Goal: Task Accomplishment & Management: Complete application form

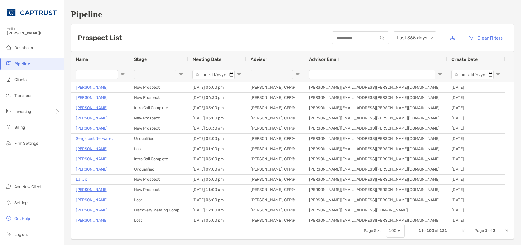
type input "*"
type input "*****"
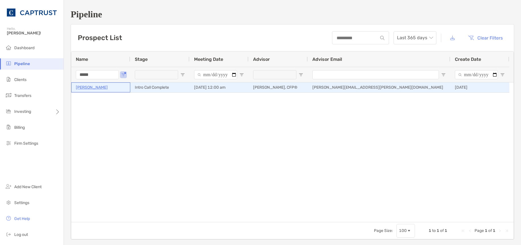
click at [90, 89] on p "[PERSON_NAME]" at bounding box center [92, 87] width 32 height 7
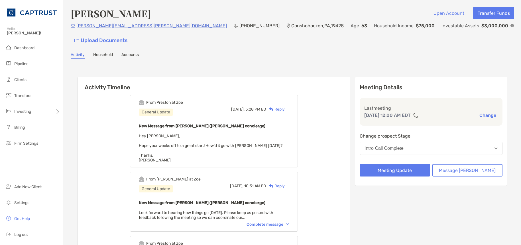
click at [433, 142] on button "Intro Call Complete" at bounding box center [430, 148] width 143 height 13
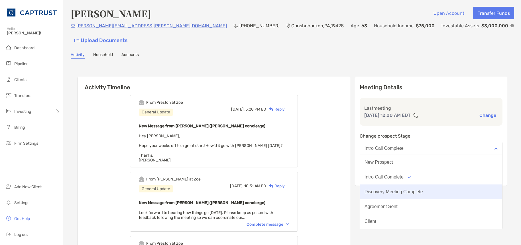
click at [413, 185] on button "Discovery Meeting Complete" at bounding box center [431, 192] width 142 height 15
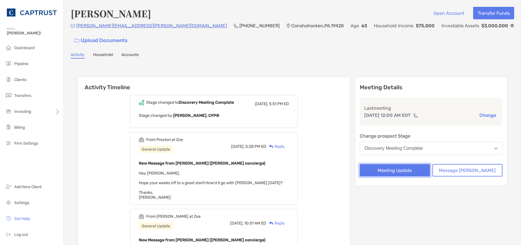
click at [421, 164] on button "Meeting Update" at bounding box center [394, 170] width 70 height 13
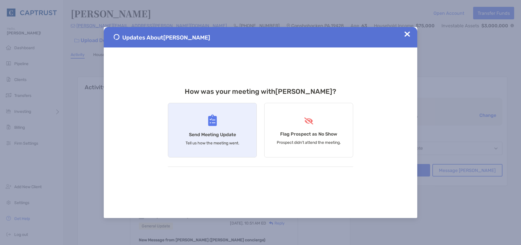
click at [226, 142] on p "Tell us how the meeting went." at bounding box center [212, 143] width 54 height 5
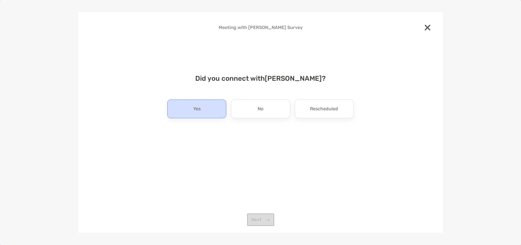
drag, startPoint x: 163, startPoint y: 108, endPoint x: 178, endPoint y: 115, distance: 15.8
click at [164, 108] on div "Did you connect with Catherine Burke ? Yes No Rescheduled Next" at bounding box center [260, 114] width 346 height 92
click at [194, 115] on div "Yes" at bounding box center [196, 109] width 59 height 19
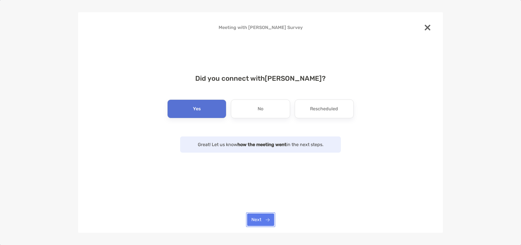
click at [261, 224] on button "Next" at bounding box center [260, 220] width 27 height 13
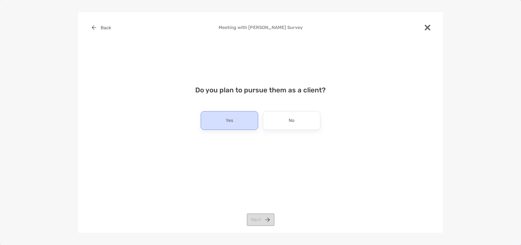
click at [238, 118] on div "Yes" at bounding box center [229, 120] width 58 height 19
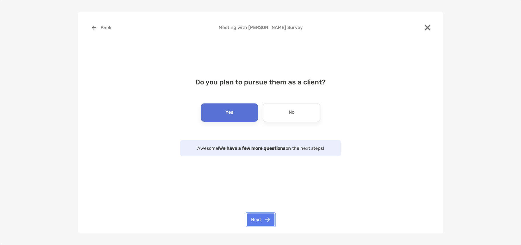
click at [266, 218] on button "Next" at bounding box center [261, 220] width 28 height 13
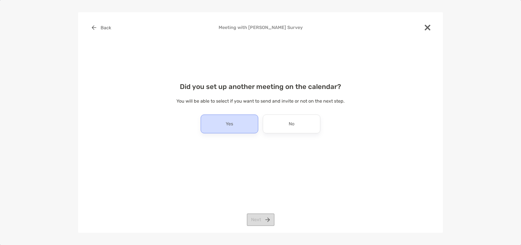
click at [234, 125] on div "Yes" at bounding box center [229, 124] width 58 height 19
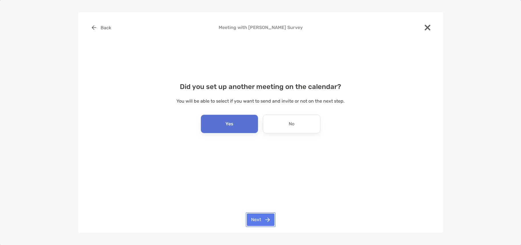
click at [261, 220] on button "Next" at bounding box center [261, 220] width 28 height 13
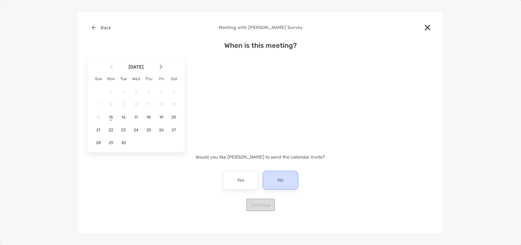
click at [282, 179] on p "No" at bounding box center [280, 180] width 6 height 9
click at [106, 26] on button "Back" at bounding box center [101, 27] width 28 height 13
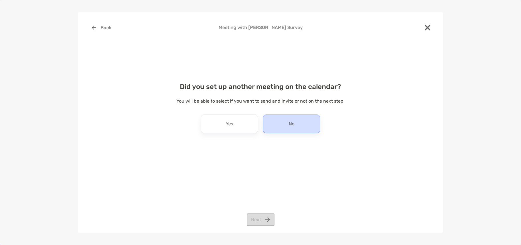
click at [286, 125] on div "No" at bounding box center [292, 124] width 58 height 19
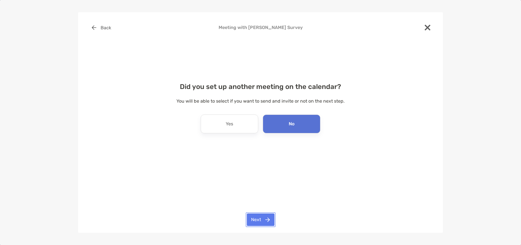
drag, startPoint x: 261, startPoint y: 221, endPoint x: 288, endPoint y: 206, distance: 31.0
click at [263, 219] on button "Next" at bounding box center [261, 220] width 28 height 13
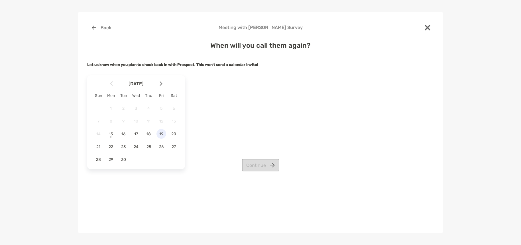
drag, startPoint x: 160, startPoint y: 136, endPoint x: 163, endPoint y: 136, distance: 3.1
click at [160, 136] on span "19" at bounding box center [161, 134] width 10 height 5
click at [266, 160] on button "Continue" at bounding box center [260, 165] width 37 height 13
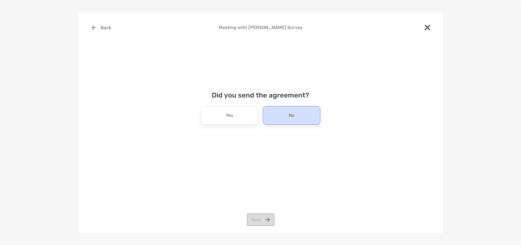
click at [285, 118] on div "No" at bounding box center [292, 115] width 58 height 19
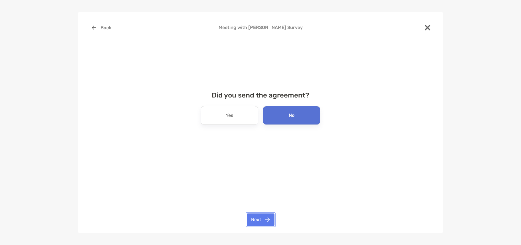
click at [256, 220] on button "Next" at bounding box center [261, 220] width 28 height 13
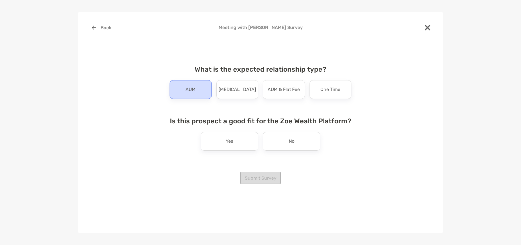
click at [197, 95] on div "AUM" at bounding box center [190, 89] width 42 height 19
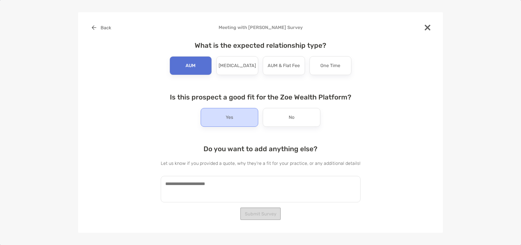
click at [230, 116] on p "Yes" at bounding box center [229, 117] width 7 height 9
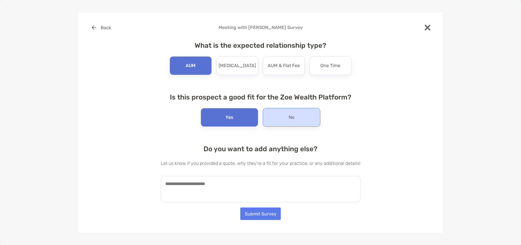
click at [290, 119] on p "No" at bounding box center [291, 117] width 6 height 9
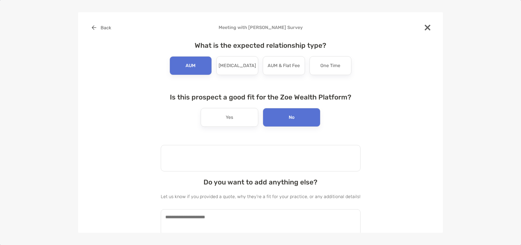
click at [253, 156] on textarea at bounding box center [261, 158] width 200 height 26
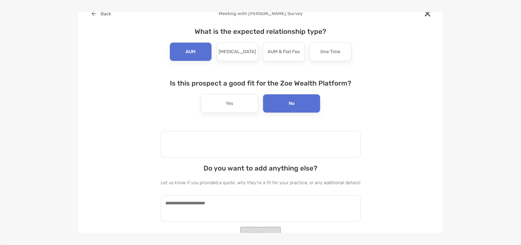
scroll to position [21, 0]
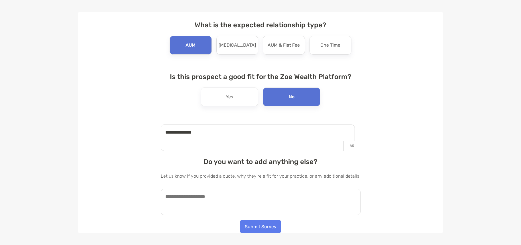
type textarea "**********"
click at [250, 202] on textarea at bounding box center [261, 202] width 200 height 26
type textarea "*"
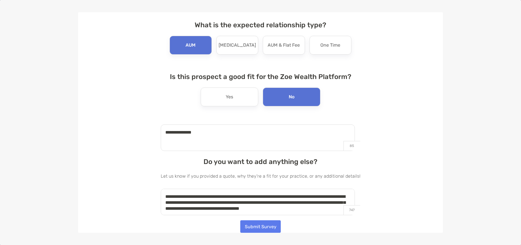
scroll to position [3, 0]
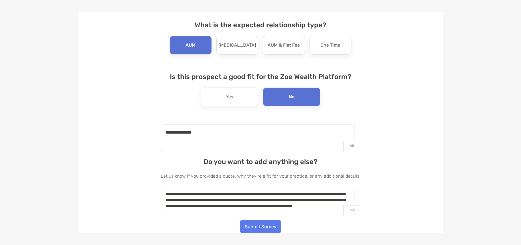
click at [240, 211] on textarea "**********" at bounding box center [258, 202] width 194 height 26
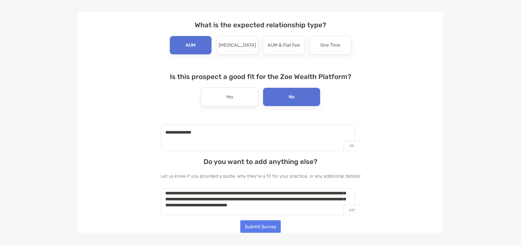
scroll to position [0, 0]
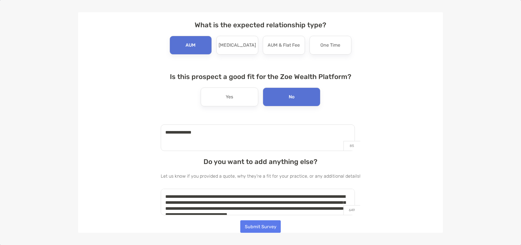
drag, startPoint x: 211, startPoint y: 214, endPoint x: 151, endPoint y: 178, distance: 69.8
click at [151, 178] on div "**********" at bounding box center [260, 109] width 346 height 217
type textarea "**********"
click at [258, 226] on button "Submit Survey" at bounding box center [260, 227] width 40 height 13
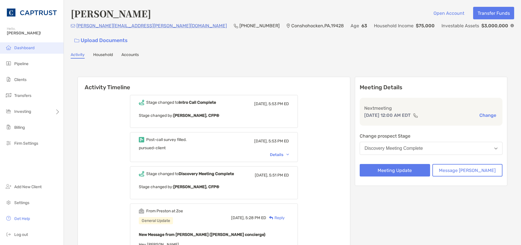
click at [23, 47] on span "Dashboard" at bounding box center [24, 48] width 20 height 5
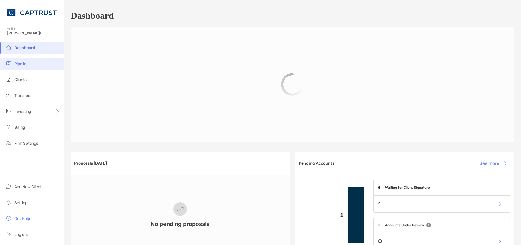
click at [36, 65] on li "Pipeline" at bounding box center [32, 63] width 64 height 11
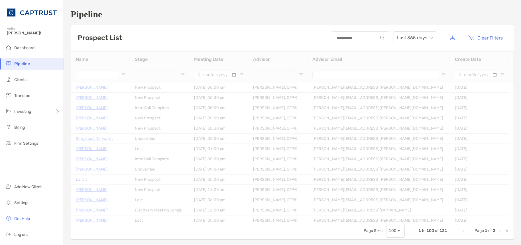
type input "*****"
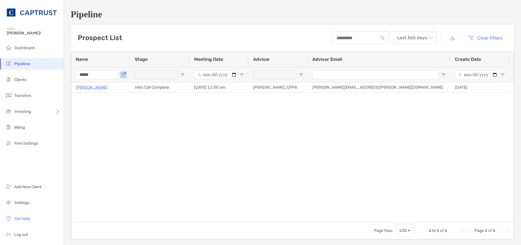
drag, startPoint x: 101, startPoint y: 75, endPoint x: 54, endPoint y: 73, distance: 47.1
click at [56, 73] on div "Pipeline Hello, Justin! Dashboard Pipeline Clients Transfers Investing Billing …" at bounding box center [260, 122] width 521 height 245
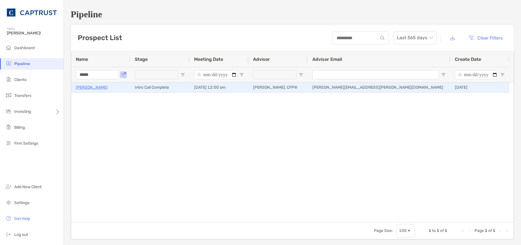
click at [82, 87] on p "[PERSON_NAME]" at bounding box center [92, 87] width 32 height 7
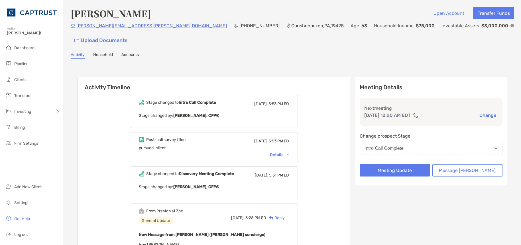
click at [289, 153] on div "Details" at bounding box center [279, 155] width 19 height 5
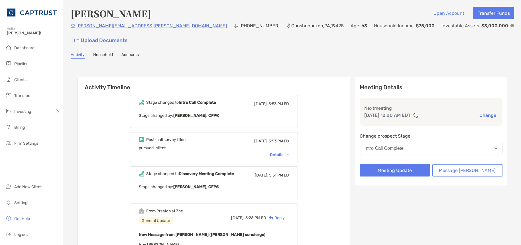
click at [403, 146] on div "Intro Call Complete" at bounding box center [383, 148] width 39 height 5
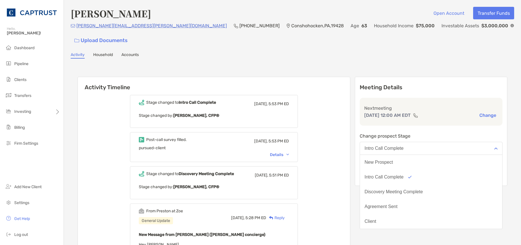
click at [403, 146] on div "Intro Call Complete" at bounding box center [383, 148] width 39 height 5
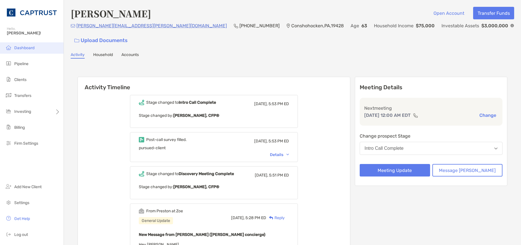
click at [29, 43] on li "Dashboard" at bounding box center [32, 47] width 64 height 11
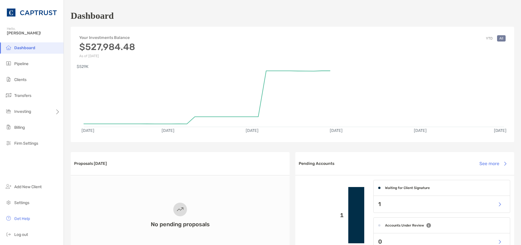
drag, startPoint x: 35, startPoint y: 66, endPoint x: 75, endPoint y: 69, distance: 40.6
click at [35, 66] on li "Pipeline" at bounding box center [32, 63] width 64 height 11
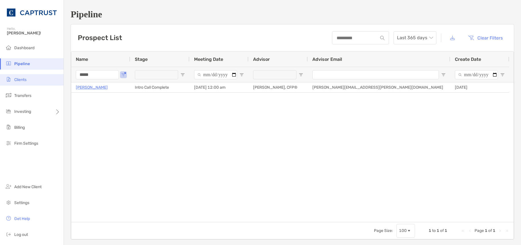
drag, startPoint x: 91, startPoint y: 75, endPoint x: 20, endPoint y: 77, distance: 70.9
click at [20, 77] on div "Pipeline Hello, Justin! Dashboard Pipeline Clients Transfers Investing Billing …" at bounding box center [260, 122] width 521 height 245
type input "********"
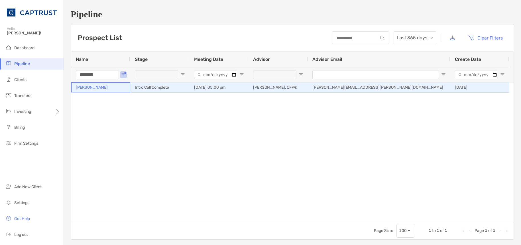
click at [84, 87] on p "Walter Srsich" at bounding box center [92, 87] width 32 height 7
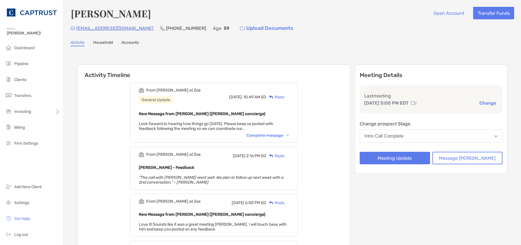
click at [425, 135] on button "Intro Call Complete" at bounding box center [430, 136] width 143 height 13
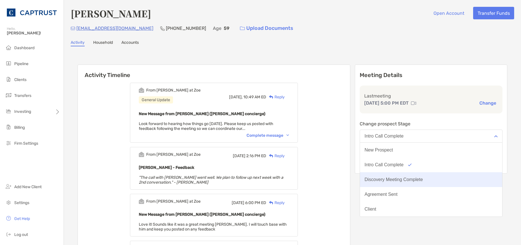
click at [410, 177] on div "Discovery Meeting Complete" at bounding box center [393, 179] width 58 height 5
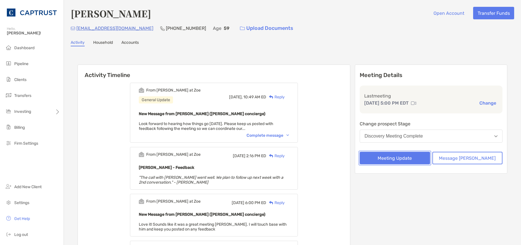
click at [412, 161] on button "Meeting Update" at bounding box center [394, 158] width 70 height 13
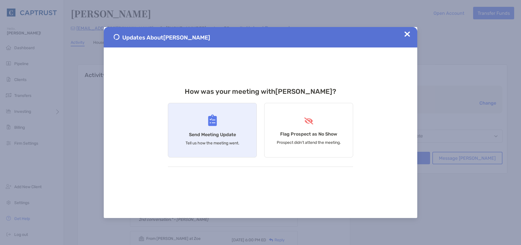
click at [202, 137] on h4 "Send Meeting Update" at bounding box center [212, 134] width 47 height 5
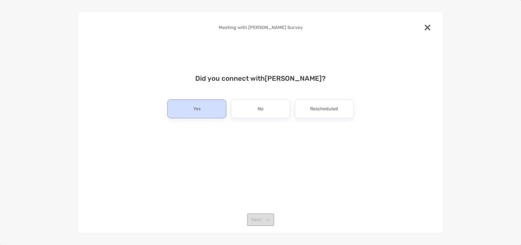
click at [186, 105] on div "Yes" at bounding box center [196, 109] width 59 height 19
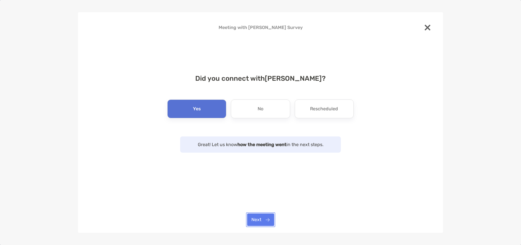
click at [267, 221] on button "Next" at bounding box center [260, 220] width 27 height 13
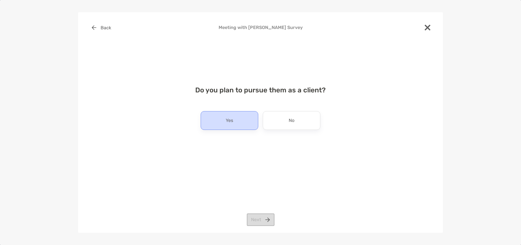
click at [234, 120] on div "Yes" at bounding box center [229, 120] width 58 height 19
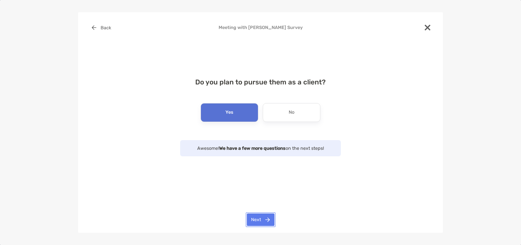
click at [268, 219] on button "Next" at bounding box center [261, 220] width 28 height 13
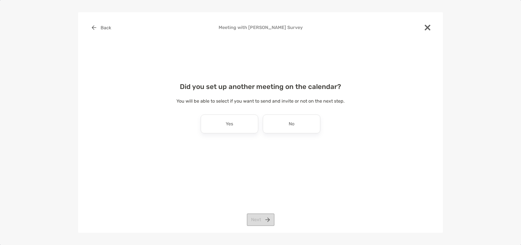
drag, startPoint x: 306, startPoint y: 126, endPoint x: 271, endPoint y: 197, distance: 79.0
click at [305, 126] on div "No" at bounding box center [292, 124] width 58 height 19
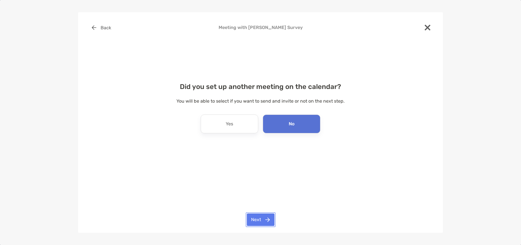
click at [263, 219] on button "Next" at bounding box center [261, 220] width 28 height 13
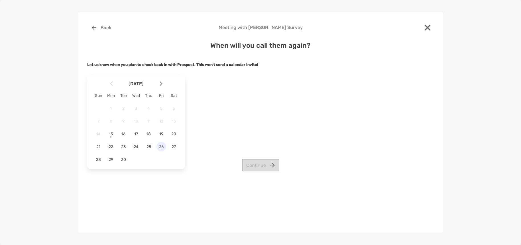
click at [160, 149] on span "26" at bounding box center [161, 147] width 10 height 5
drag, startPoint x: 275, startPoint y: 167, endPoint x: 281, endPoint y: 172, distance: 8.1
click at [275, 166] on button "Continue" at bounding box center [260, 165] width 37 height 13
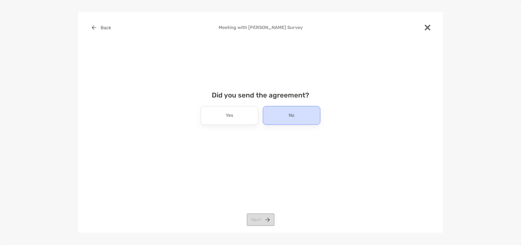
click at [290, 116] on p "No" at bounding box center [291, 115] width 6 height 9
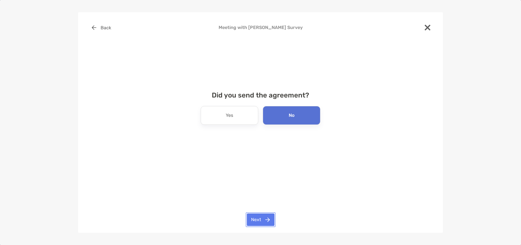
click at [258, 221] on button "Next" at bounding box center [261, 220] width 28 height 13
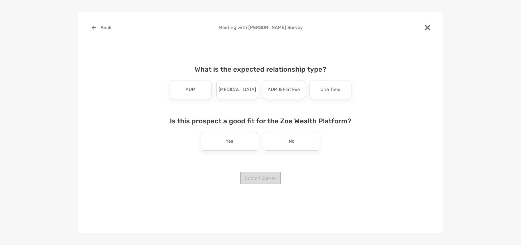
click at [189, 95] on div "AUM" at bounding box center [190, 89] width 42 height 19
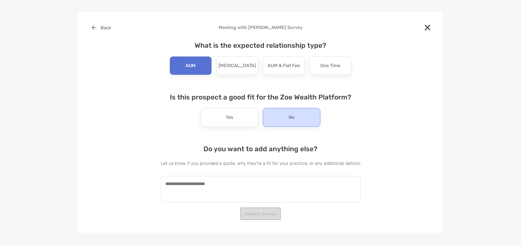
click at [289, 120] on p "No" at bounding box center [291, 117] width 6 height 9
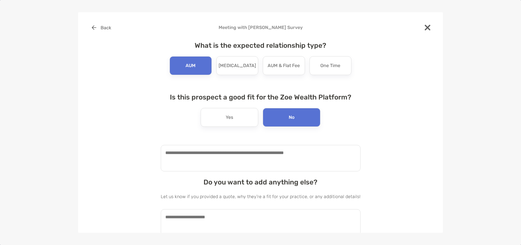
click at [257, 163] on textarea at bounding box center [261, 158] width 200 height 26
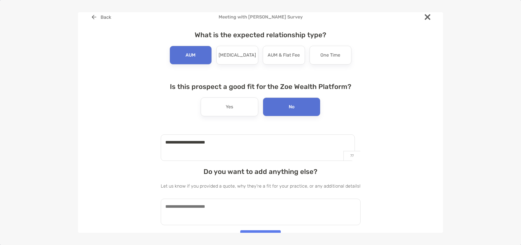
scroll to position [21, 0]
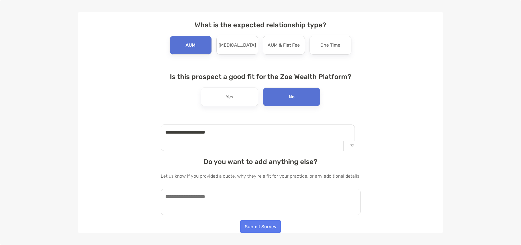
type textarea "**********"
click at [231, 199] on textarea at bounding box center [261, 202] width 200 height 26
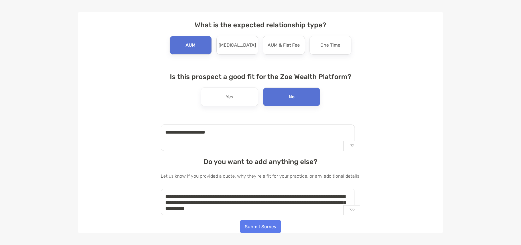
type textarea "**********"
click at [263, 225] on button "Submit Survey" at bounding box center [260, 227] width 40 height 13
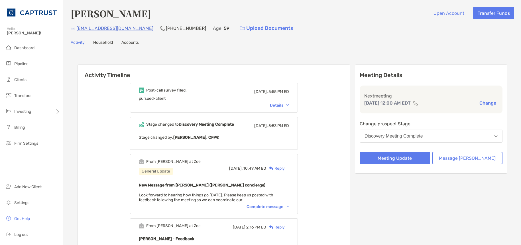
click at [354, 42] on div "Activity Household Accounts" at bounding box center [292, 43] width 443 height 6
click at [32, 46] on span "Dashboard" at bounding box center [24, 48] width 20 height 5
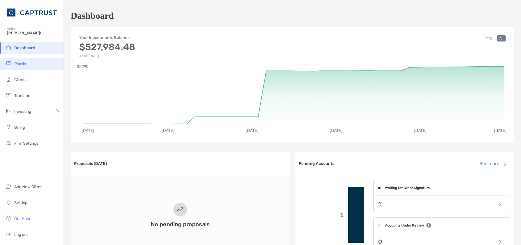
click at [16, 67] on li "Pipeline" at bounding box center [32, 63] width 64 height 11
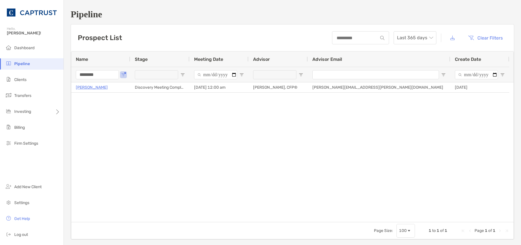
drag, startPoint x: 51, startPoint y: 73, endPoint x: 44, endPoint y: 74, distance: 7.2
click at [44, 71] on div "Pipeline Hello, Justin! Dashboard Pipeline Clients Transfers Investing Billing …" at bounding box center [260, 122] width 521 height 245
type input "*****"
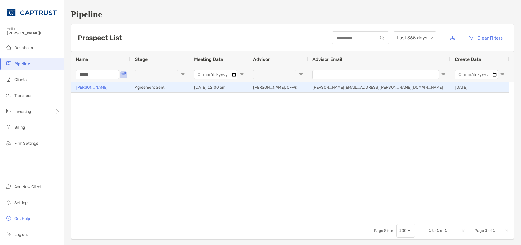
click at [80, 85] on p "[PERSON_NAME]" at bounding box center [92, 87] width 32 height 7
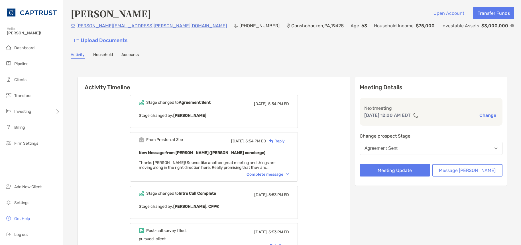
click at [288, 172] on div "Complete message" at bounding box center [267, 174] width 42 height 5
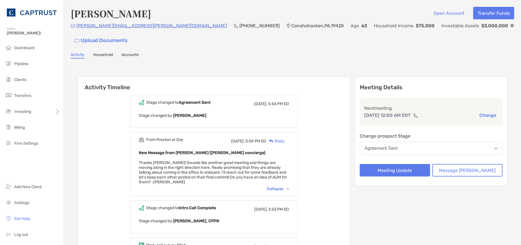
click at [285, 138] on div "Reply" at bounding box center [275, 141] width 19 height 6
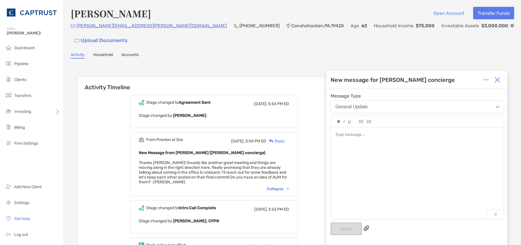
click at [384, 159] on div at bounding box center [417, 171] width 173 height 86
click at [354, 229] on button "Send" at bounding box center [345, 229] width 31 height 13
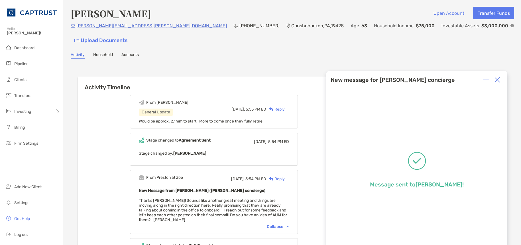
click at [497, 78] on img at bounding box center [497, 80] width 6 height 6
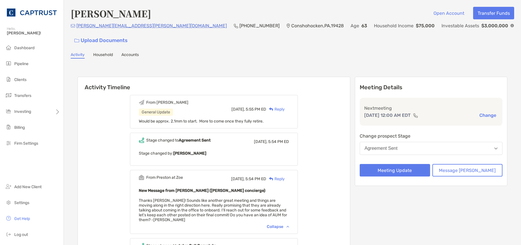
click at [22, 50] on span "Dashboard" at bounding box center [24, 48] width 20 height 5
